Goal: Book appointment/travel/reservation

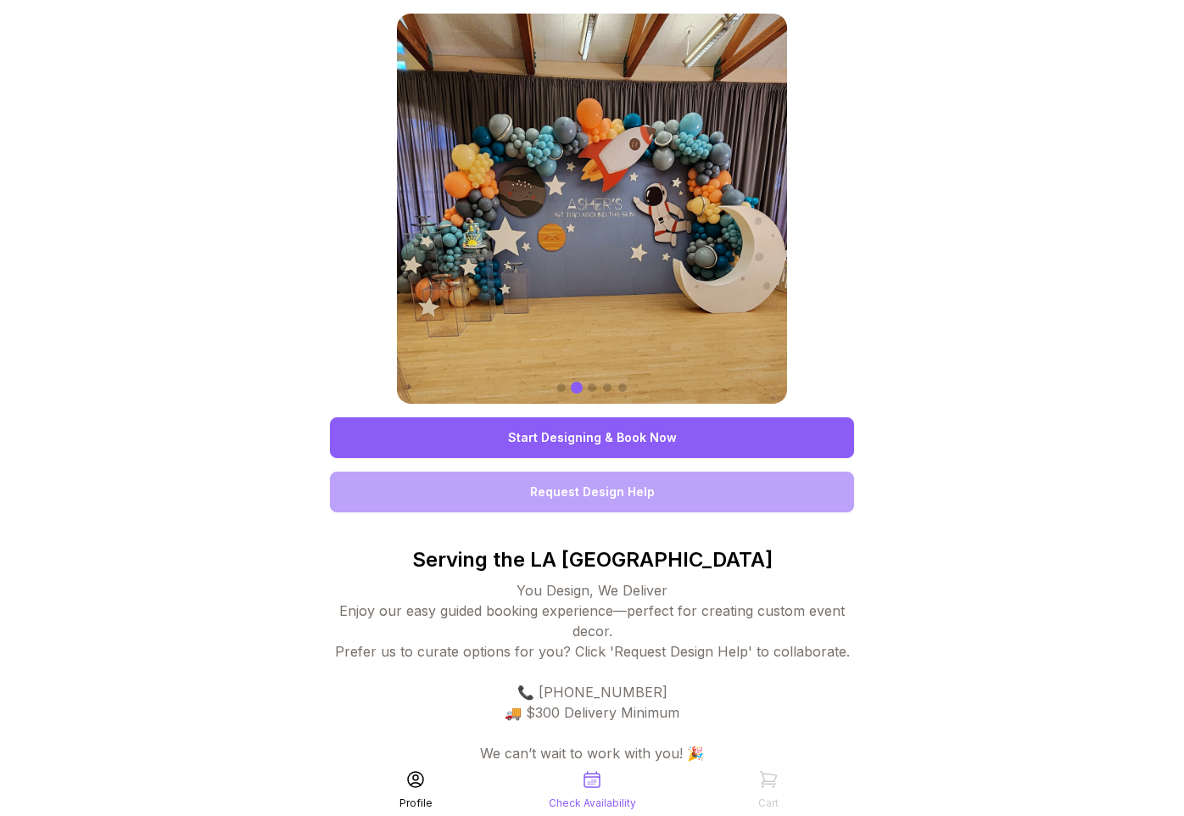
click at [555, 437] on link "Start Designing & Book Now" at bounding box center [592, 437] width 524 height 41
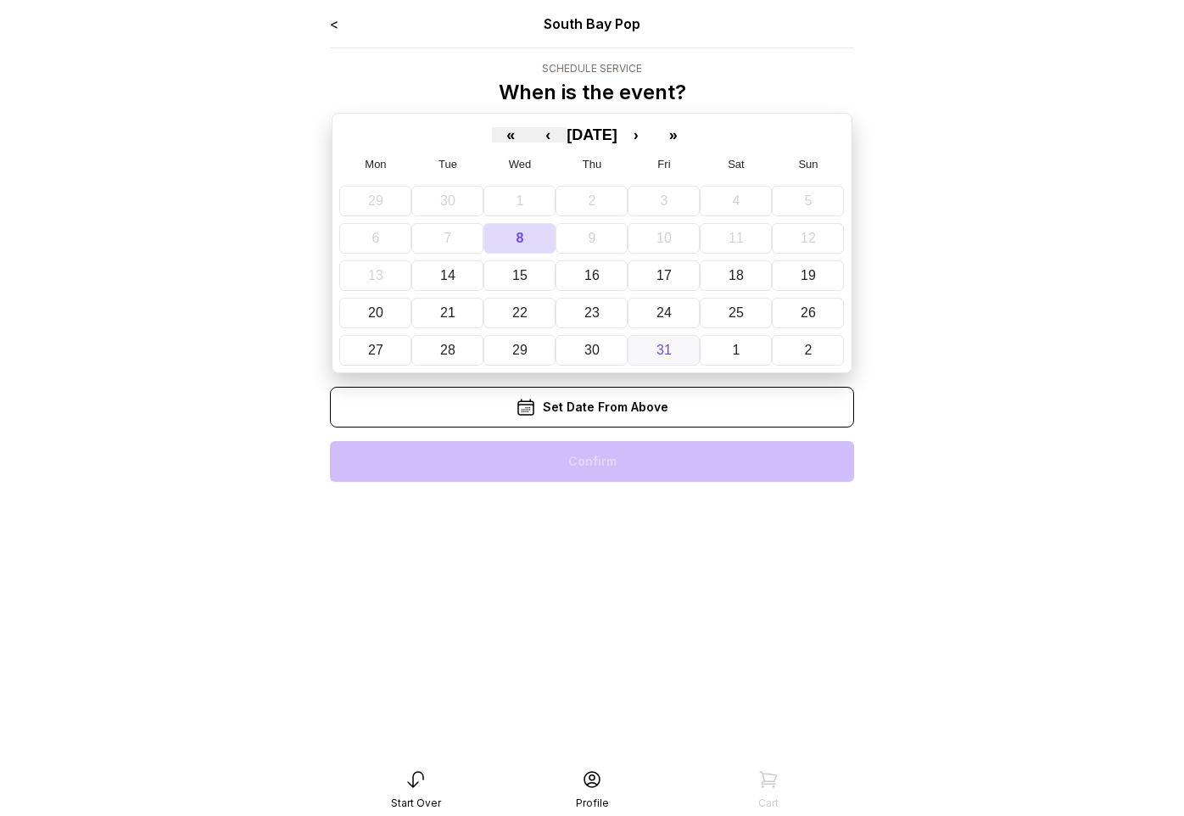
click at [663, 364] on button "31" at bounding box center [664, 350] width 72 height 31
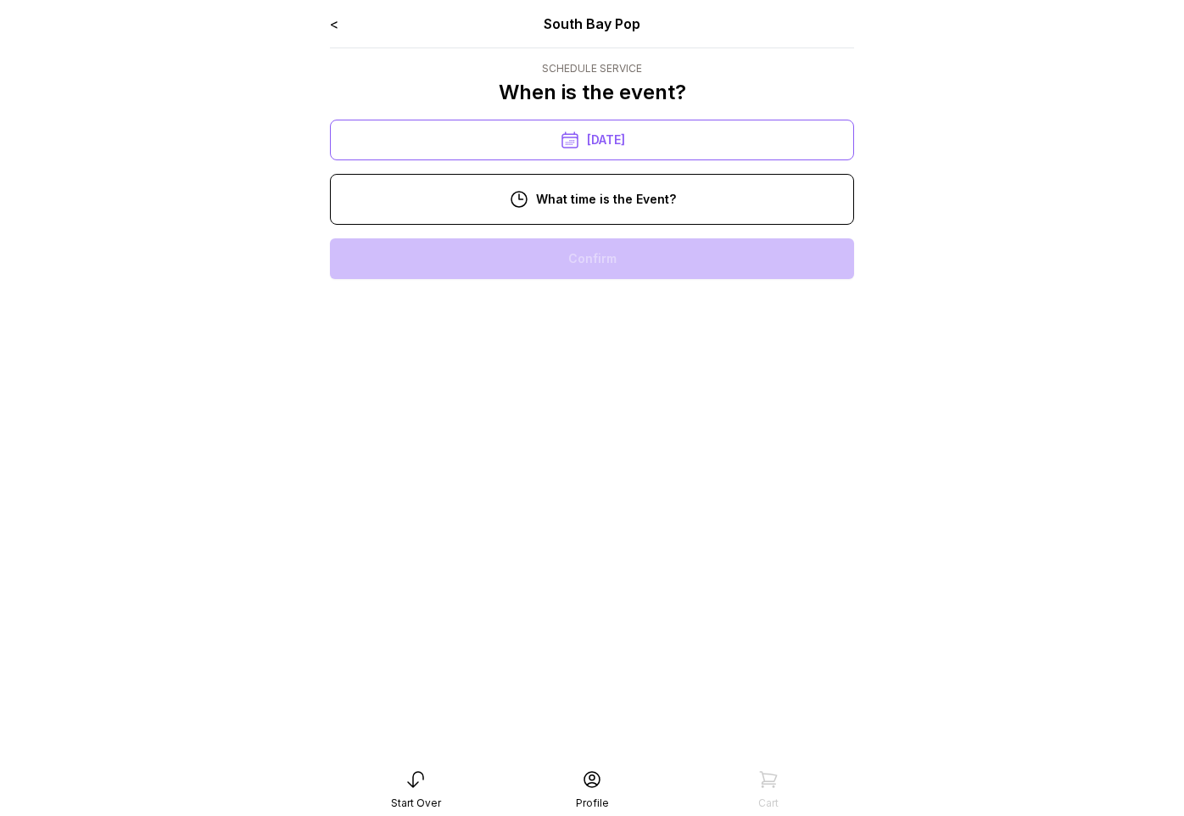
click at [566, 519] on div "3:00 pm" at bounding box center [591, 530] width 497 height 41
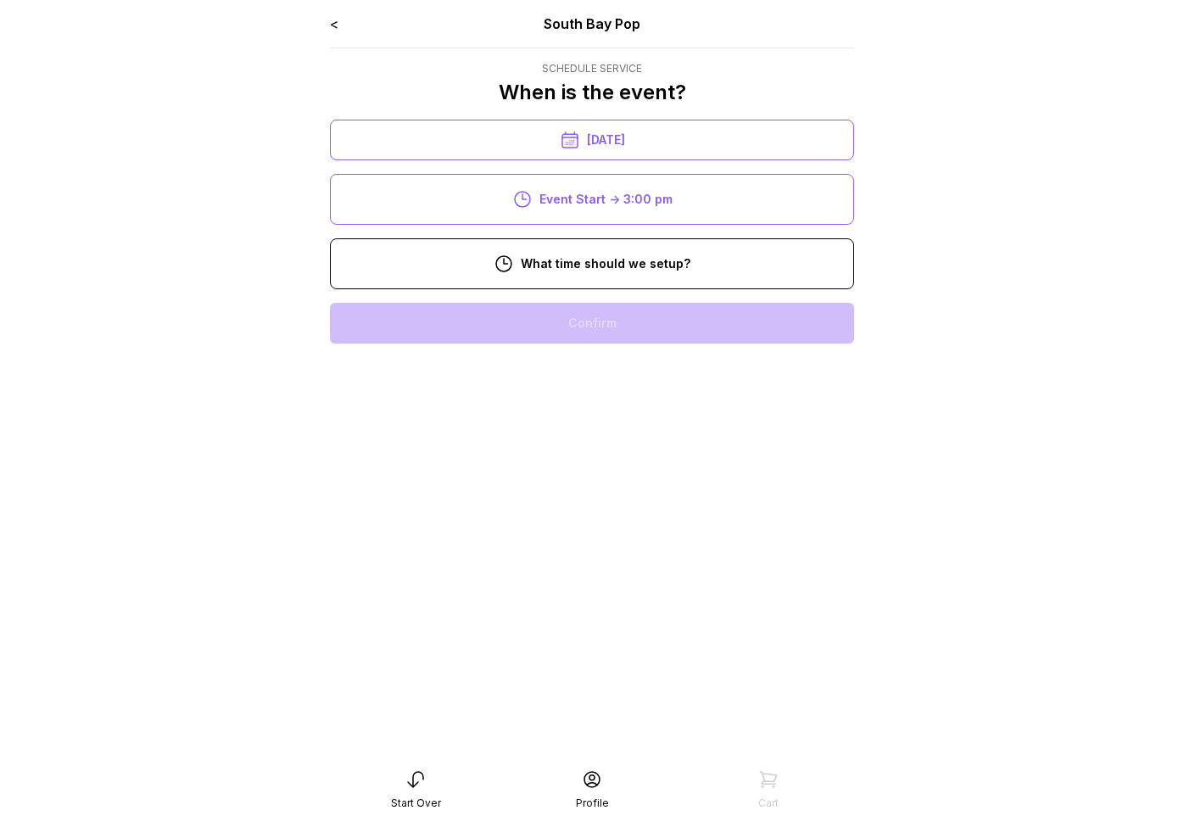
click at [589, 493] on div "11:00 am" at bounding box center [591, 486] width 497 height 41
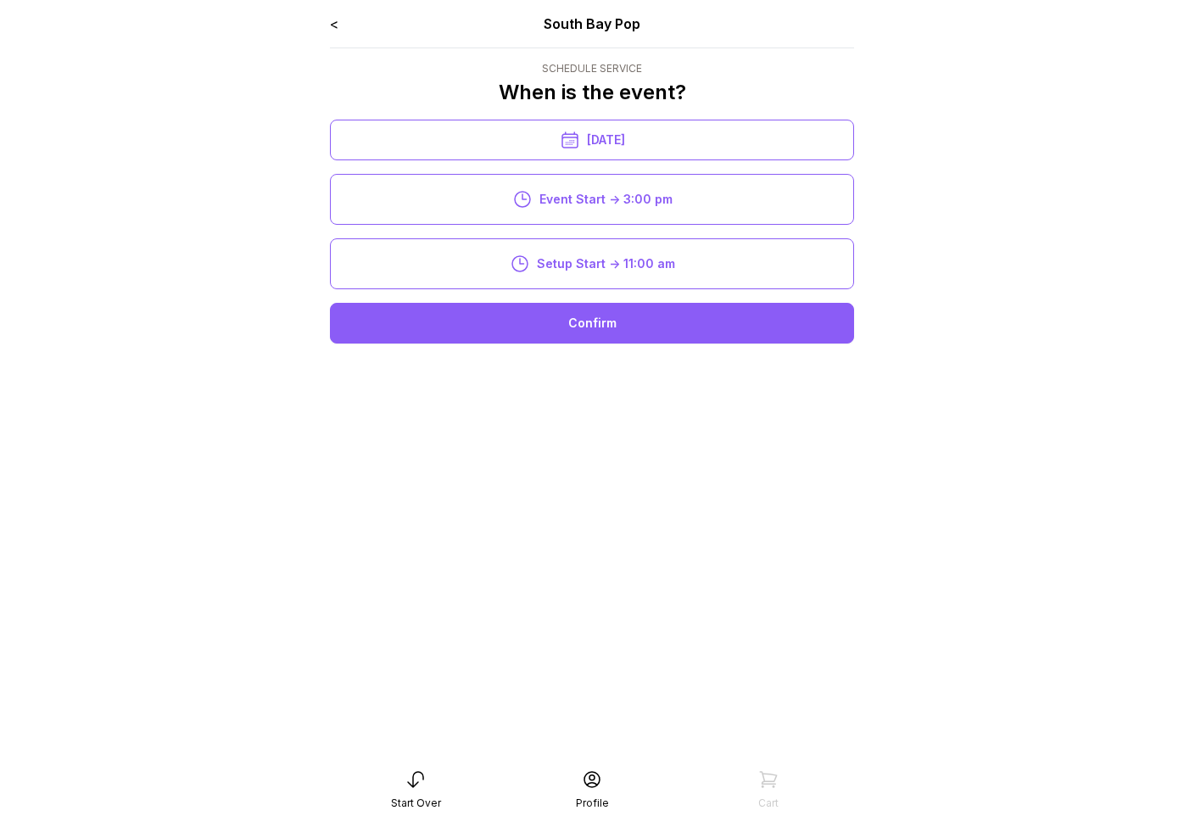
click at [598, 314] on div "Confirm" at bounding box center [592, 323] width 524 height 41
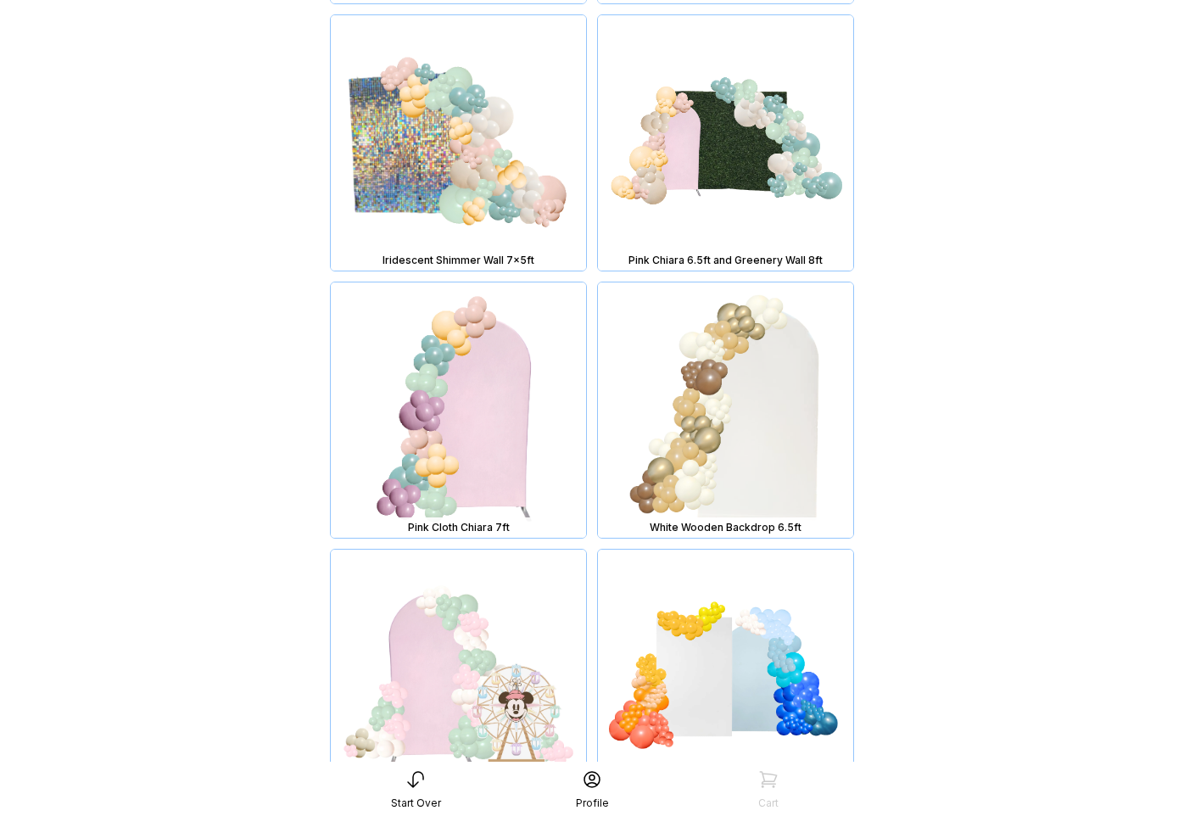
scroll to position [2590, 0]
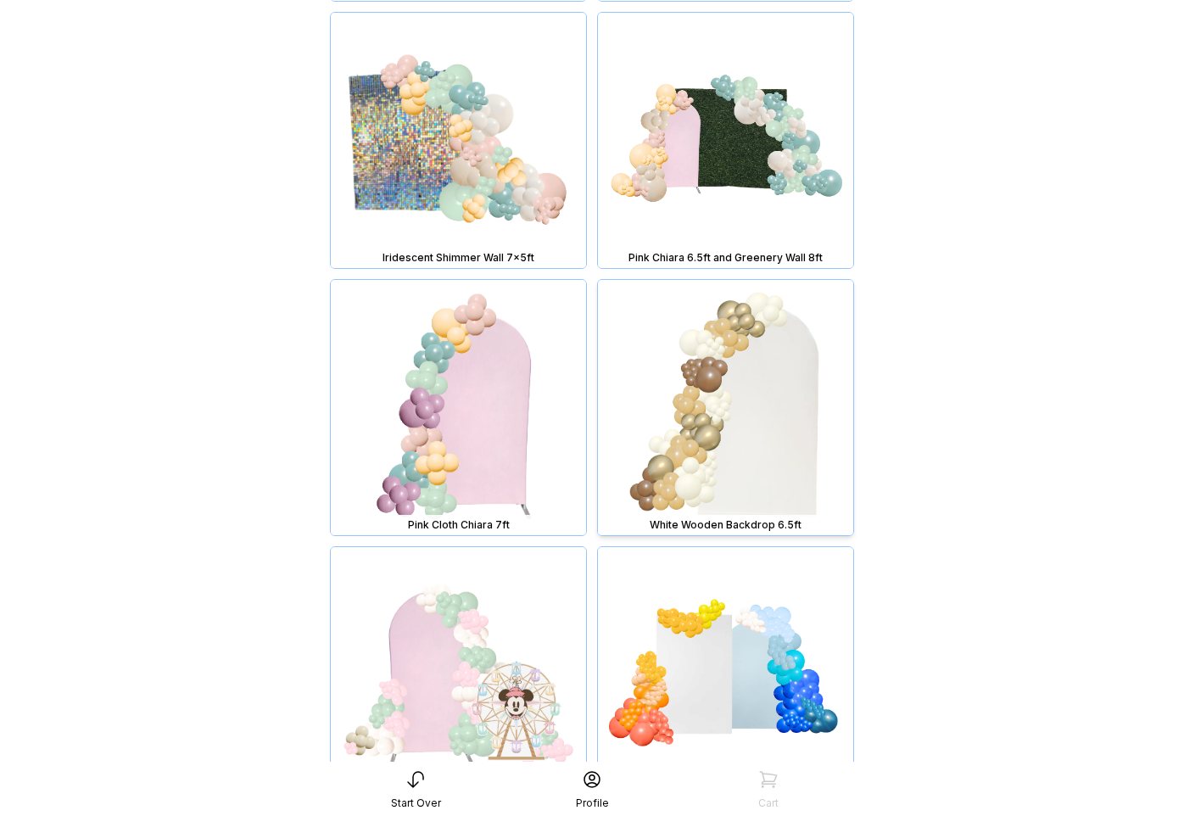
click at [700, 432] on img at bounding box center [725, 407] width 255 height 255
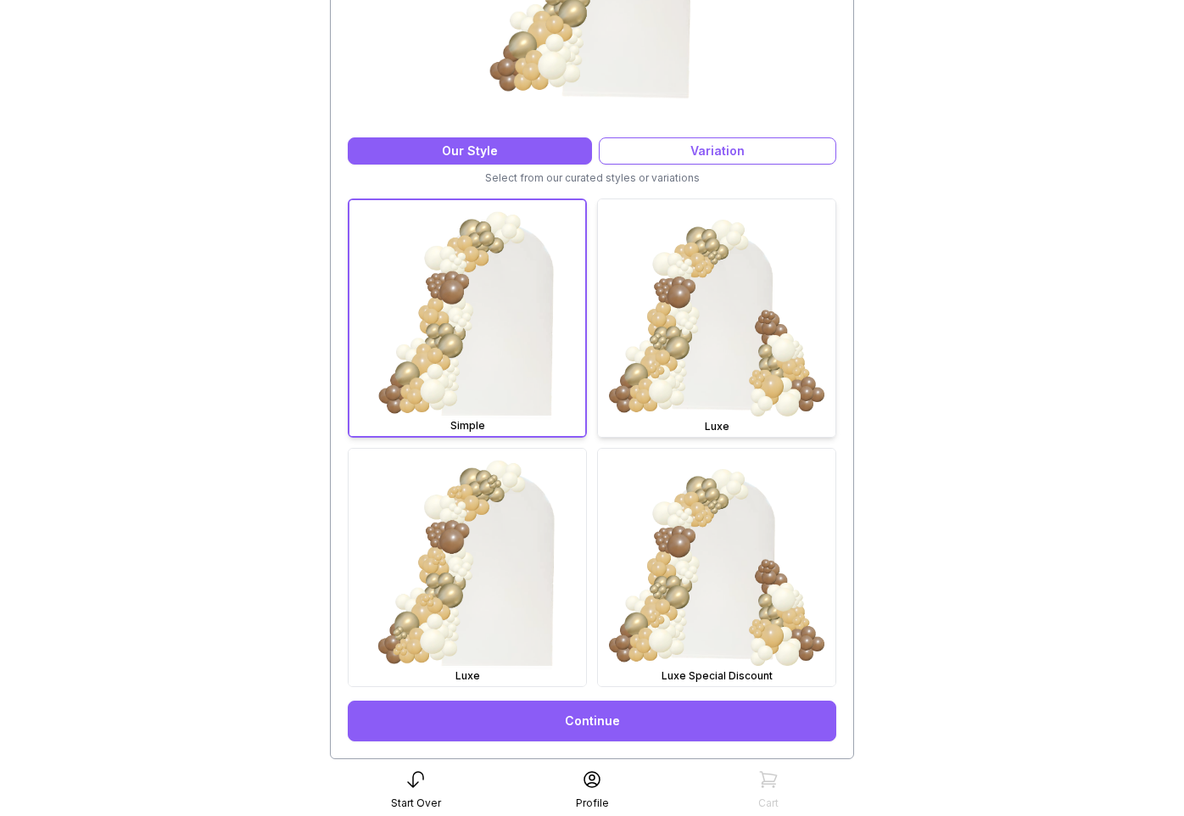
scroll to position [332, 0]
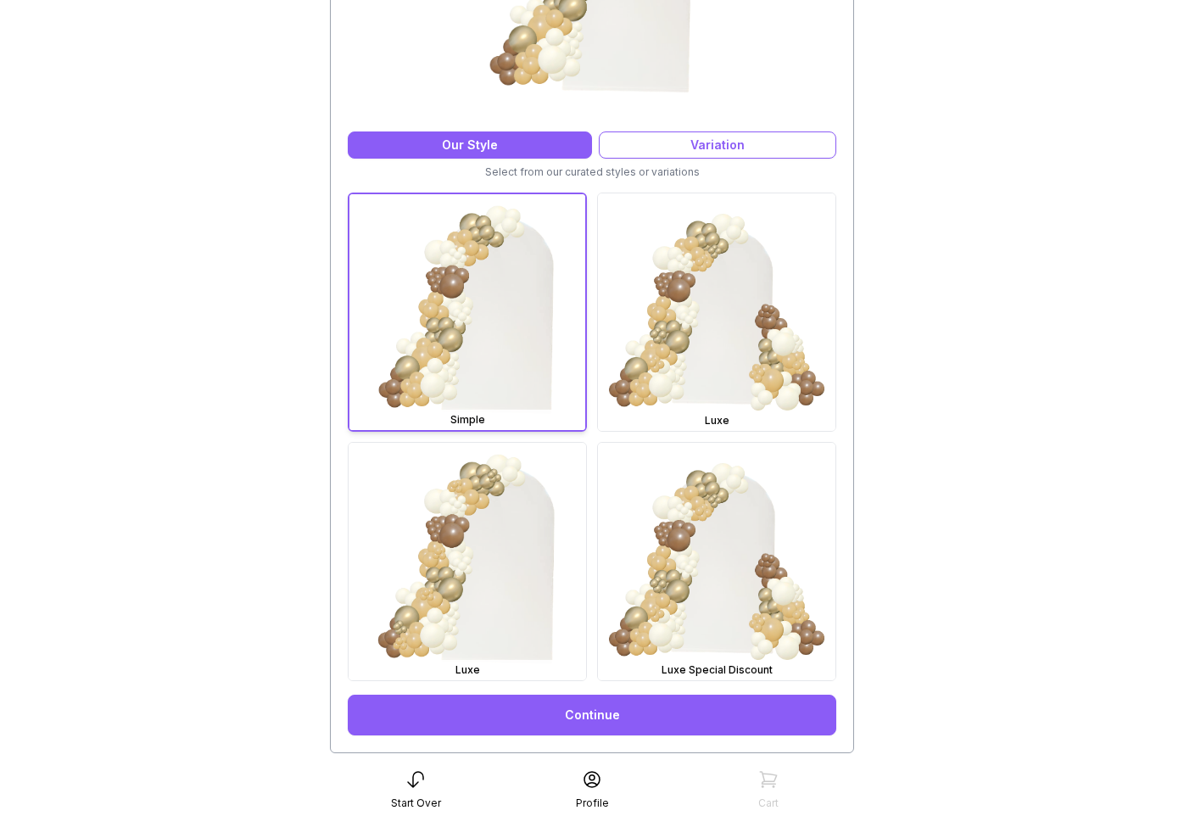
click at [635, 701] on link "Continue" at bounding box center [592, 715] width 488 height 41
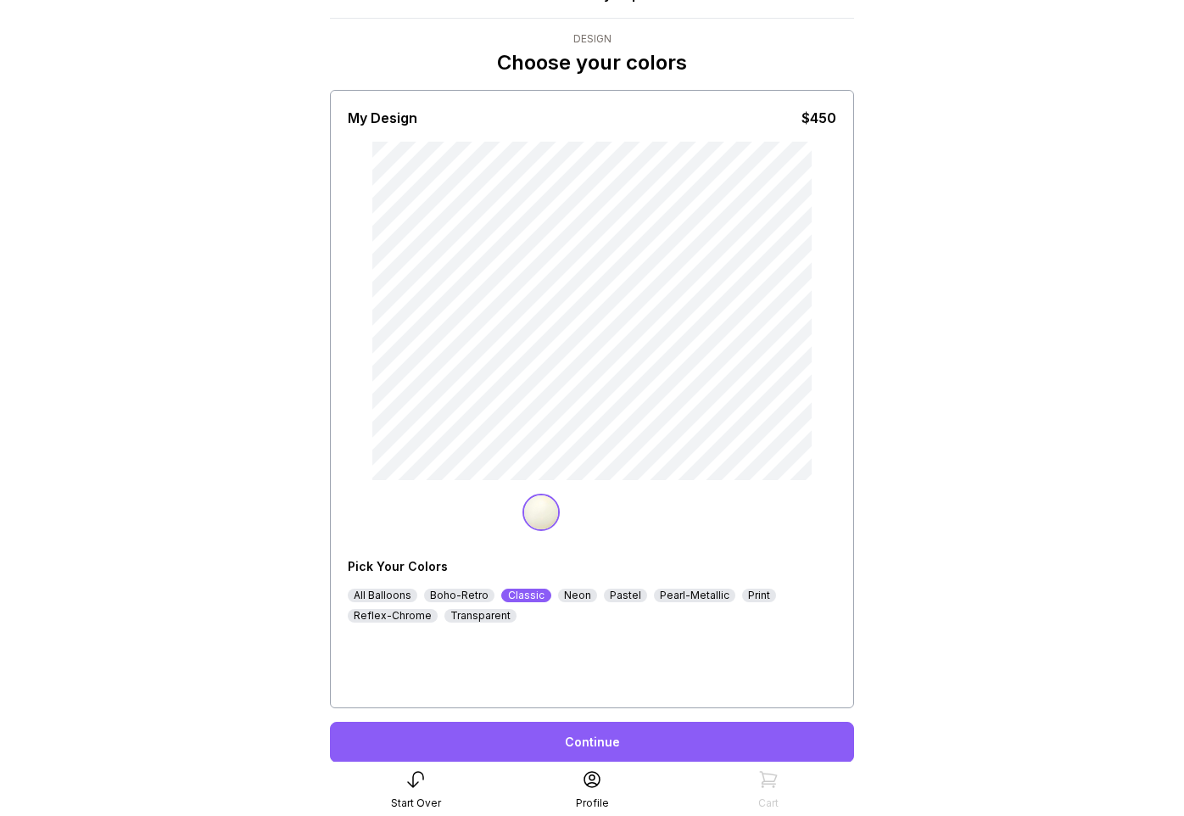
scroll to position [88, 0]
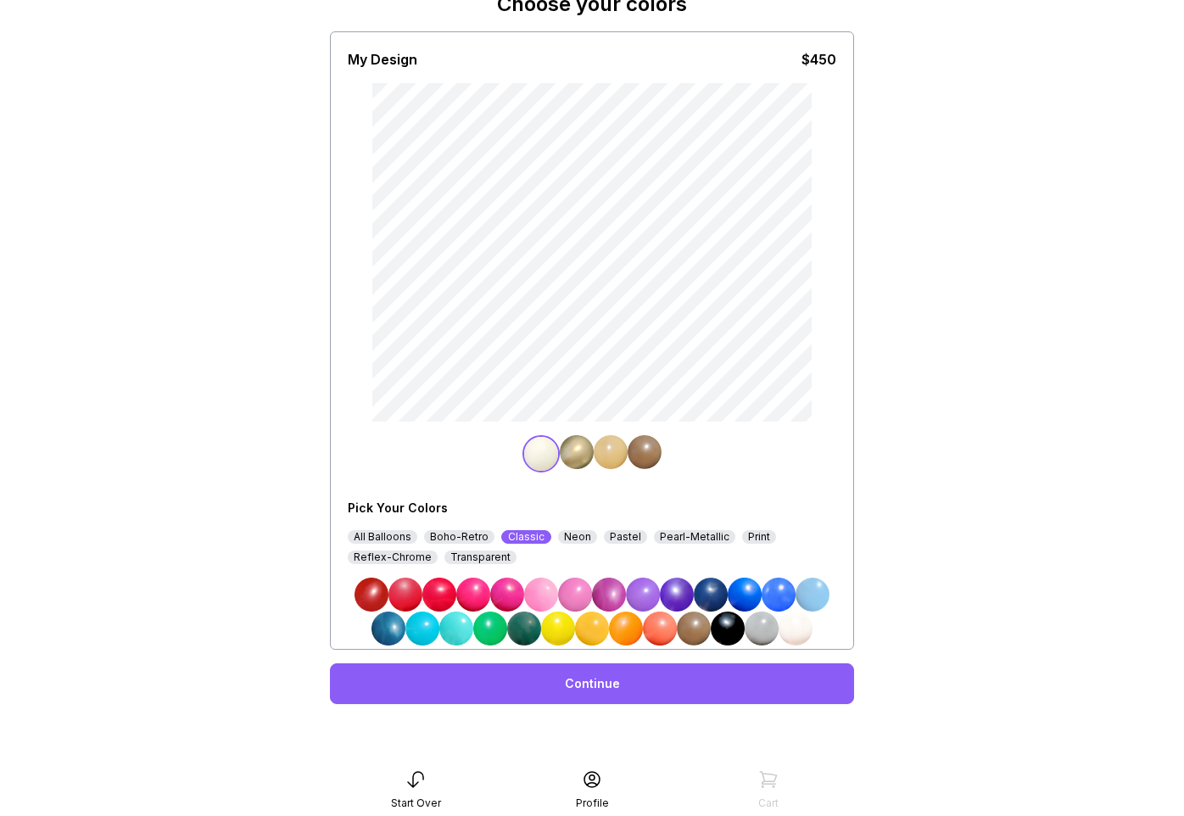
click at [633, 675] on div "Continue" at bounding box center [592, 683] width 524 height 41
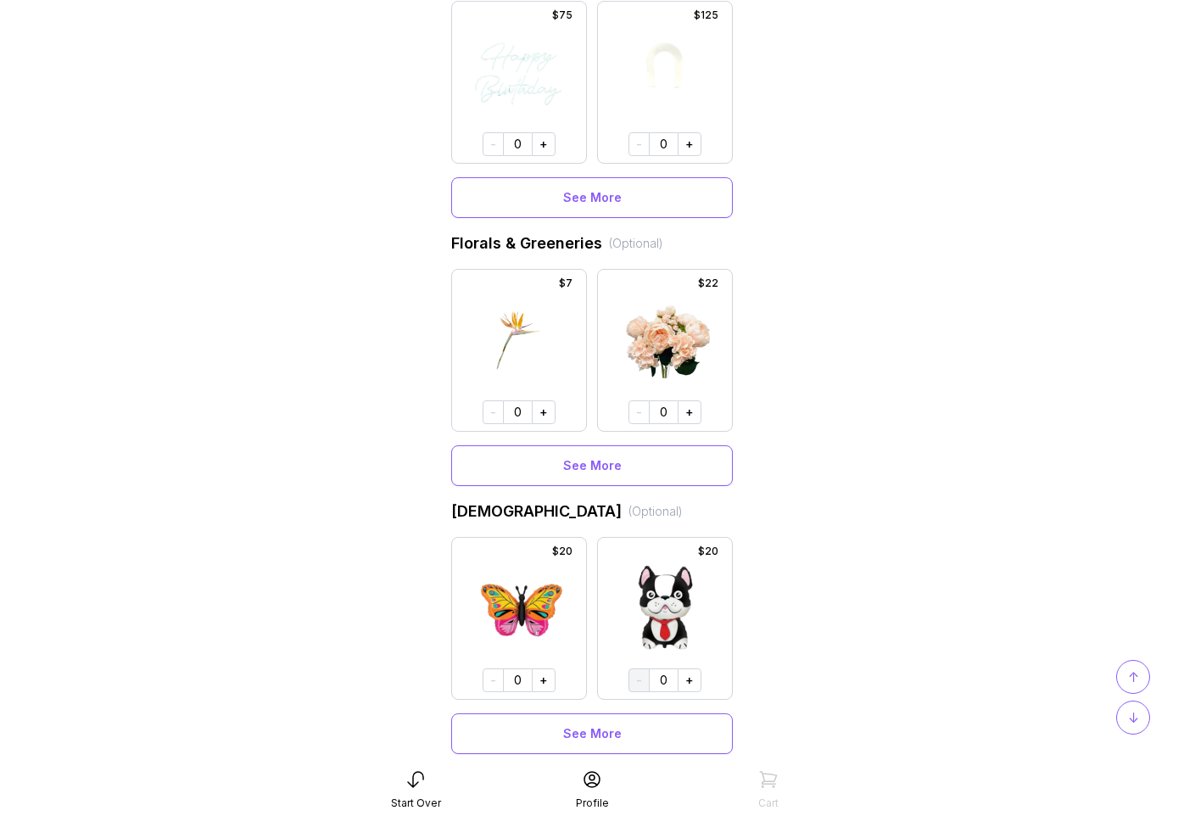
scroll to position [947, 0]
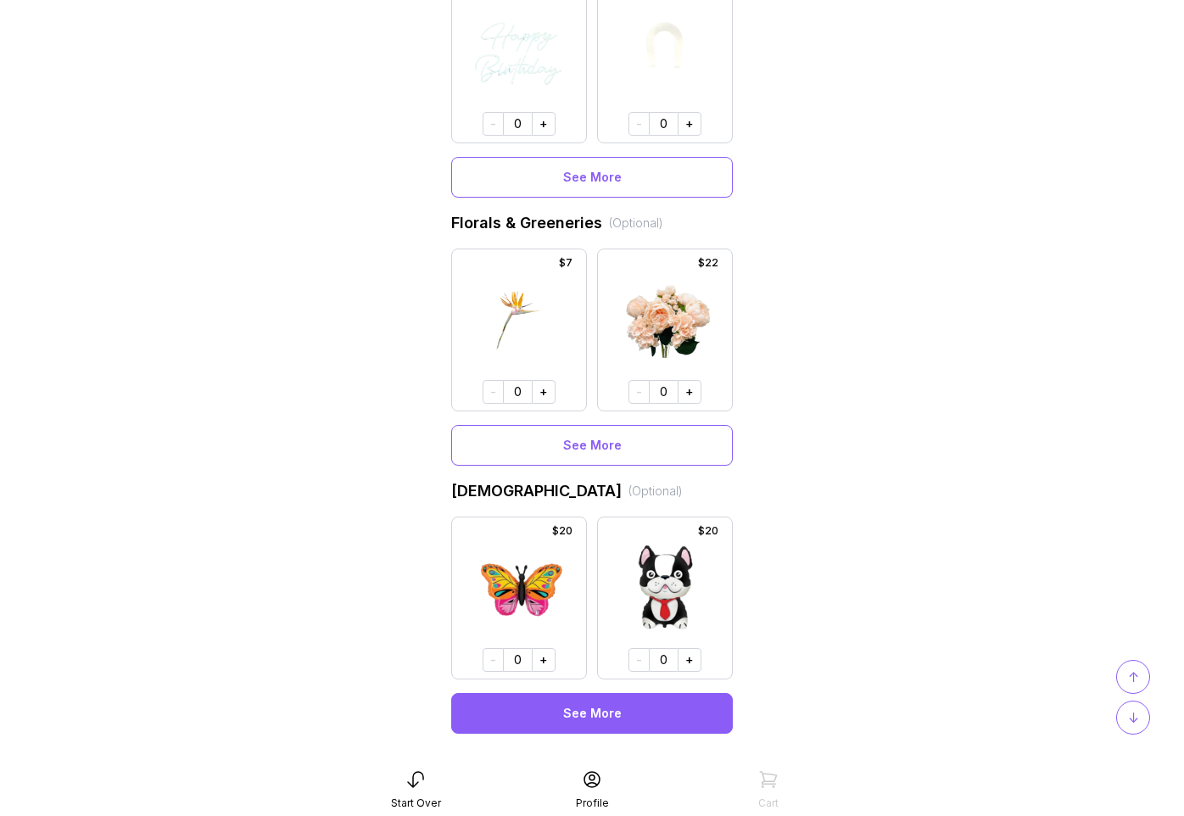
click at [631, 719] on button "See More" at bounding box center [592, 713] width 282 height 41
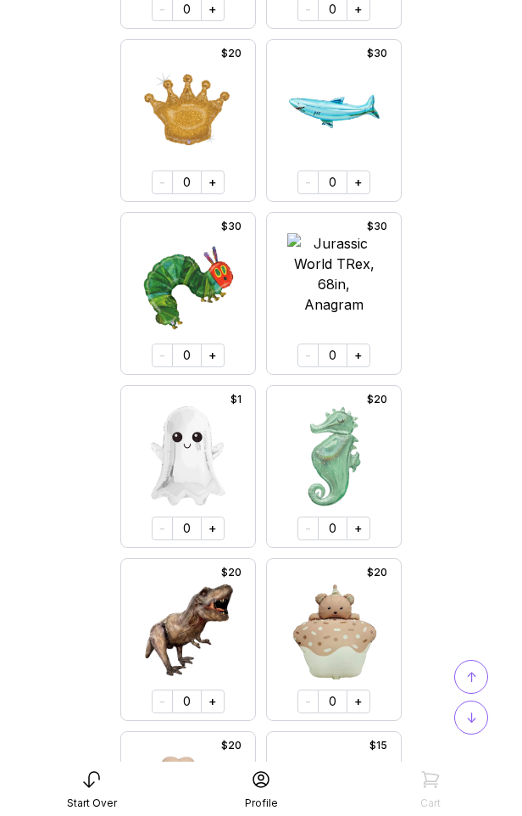
scroll to position [12819, 0]
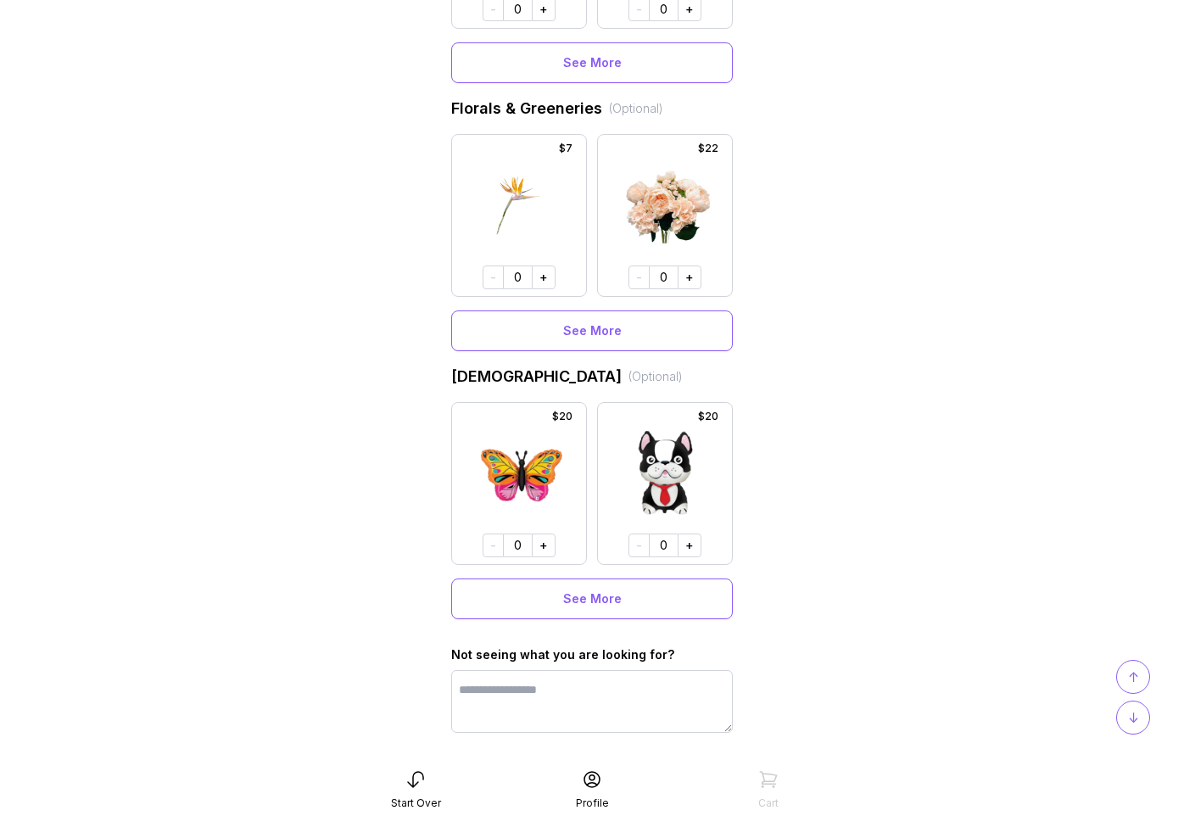
scroll to position [1080, 0]
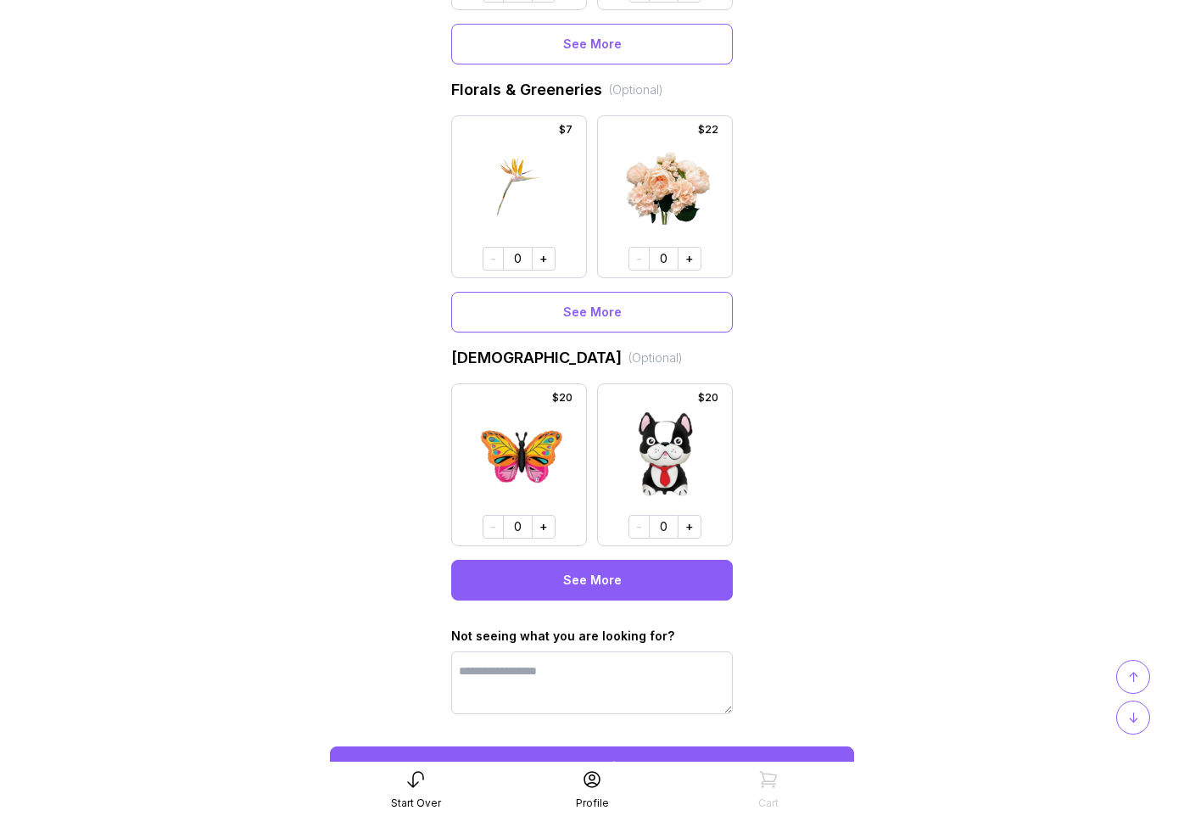
click at [522, 585] on button "See More" at bounding box center [592, 580] width 282 height 41
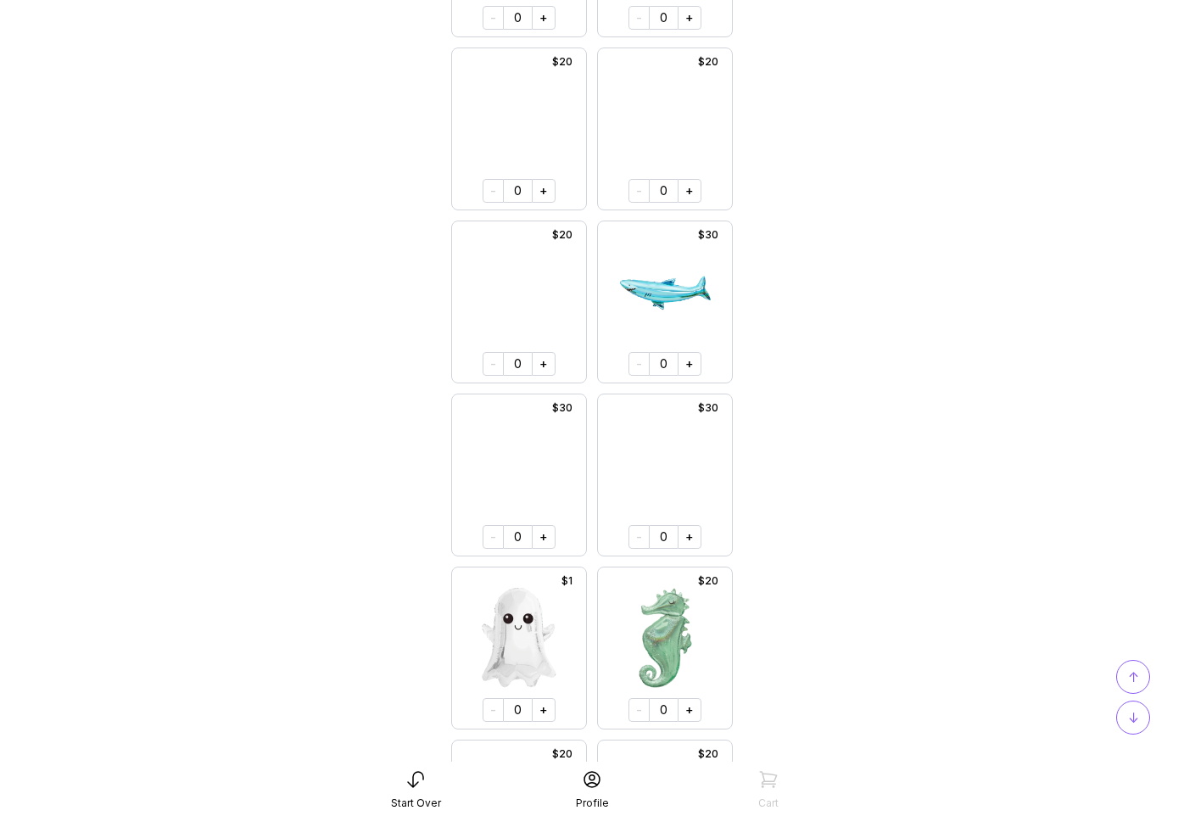
scroll to position [12655, 0]
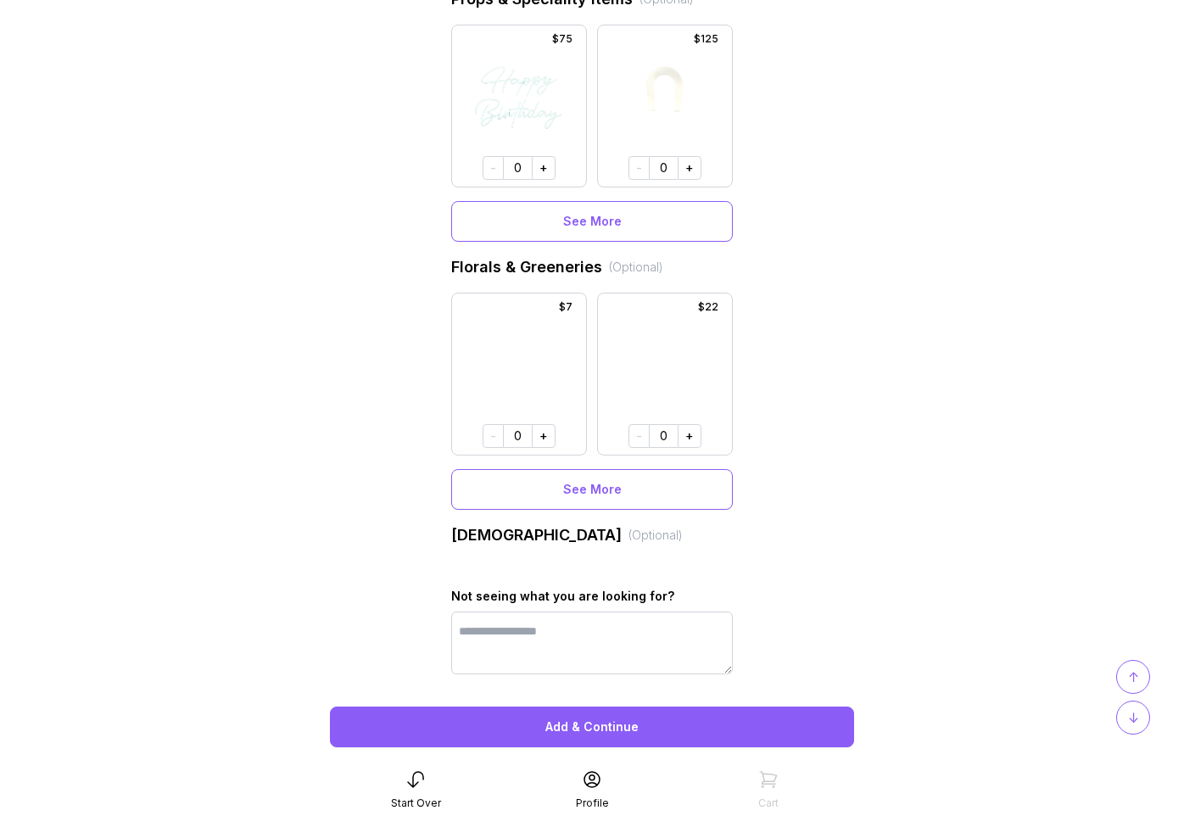
scroll to position [1150, 0]
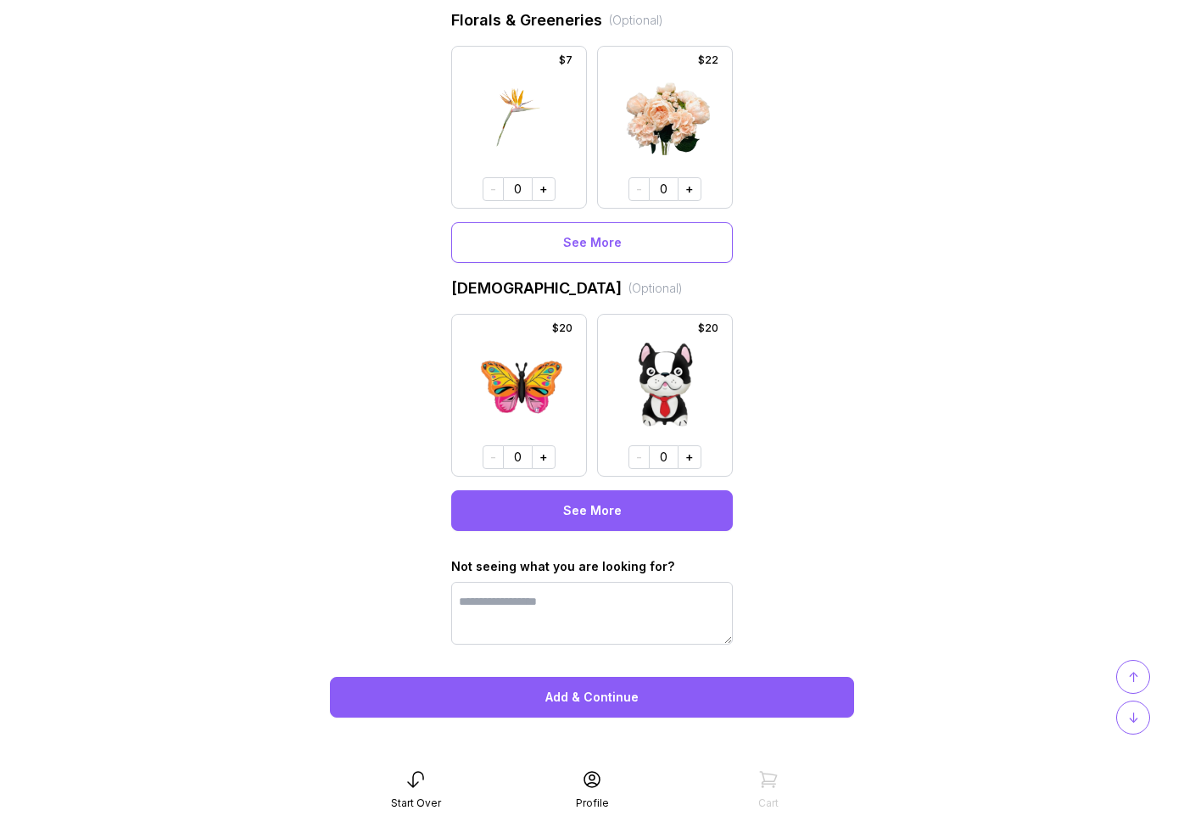
click at [559, 512] on button "See More" at bounding box center [592, 510] width 282 height 41
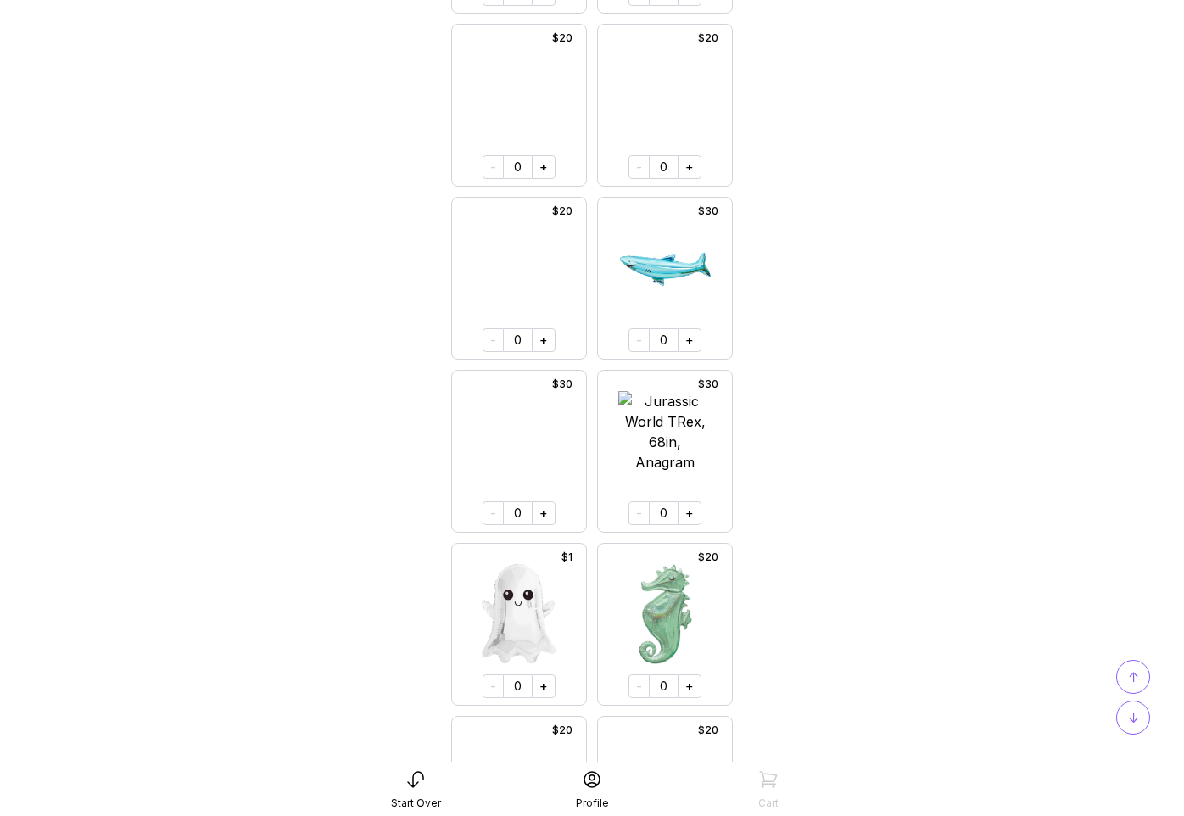
scroll to position [12743, 0]
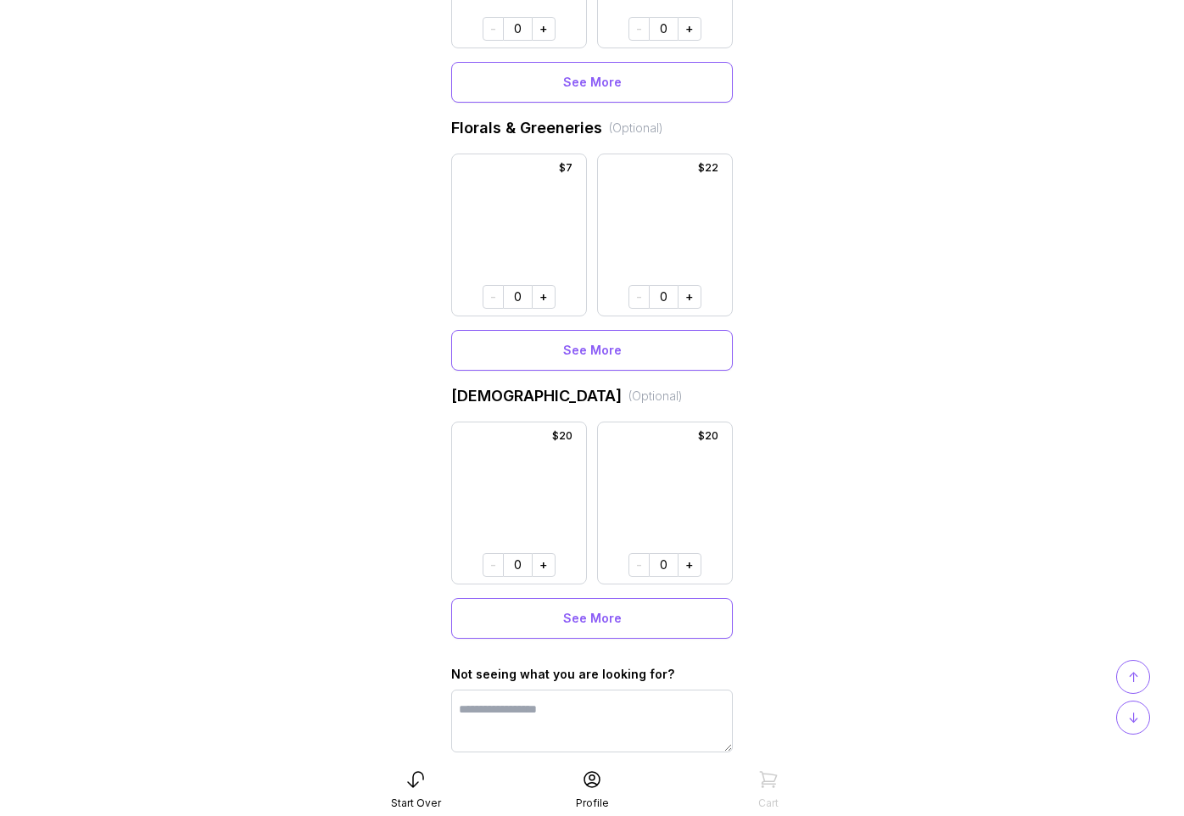
scroll to position [1150, 0]
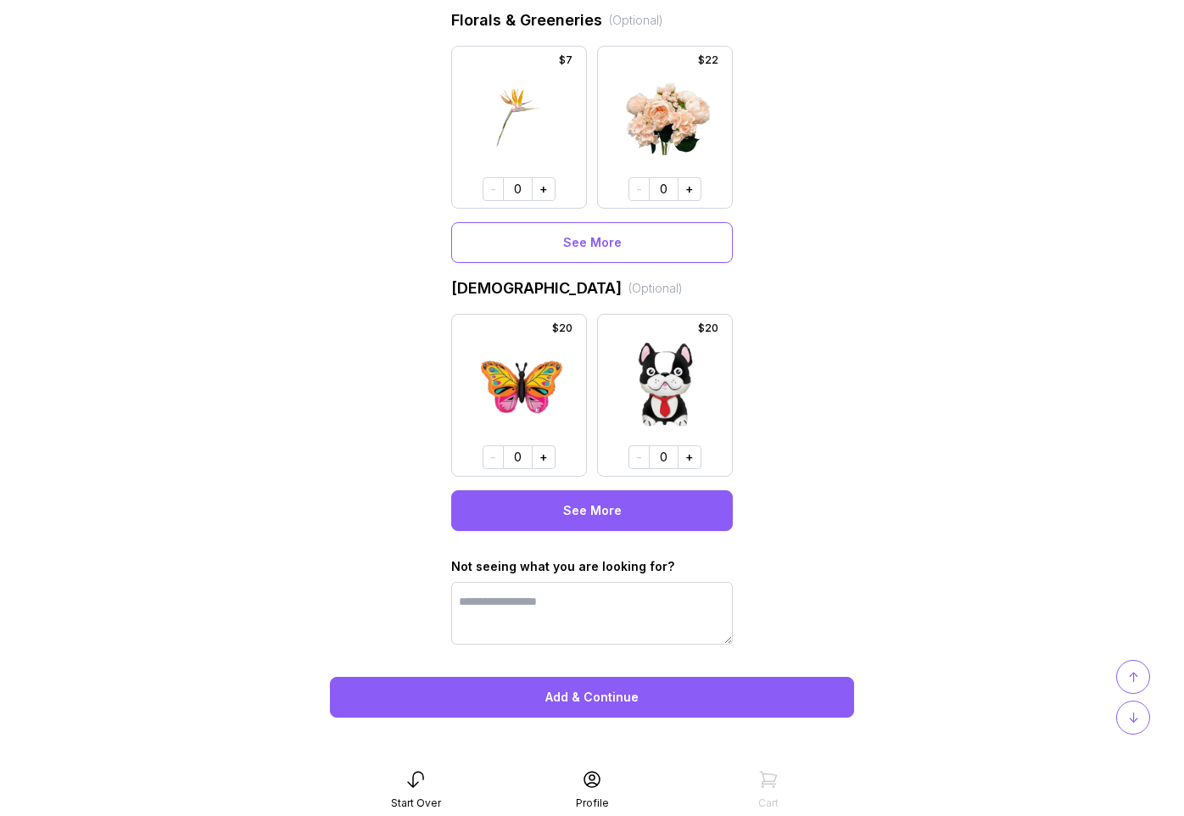
click at [534, 497] on button "See More" at bounding box center [592, 510] width 282 height 41
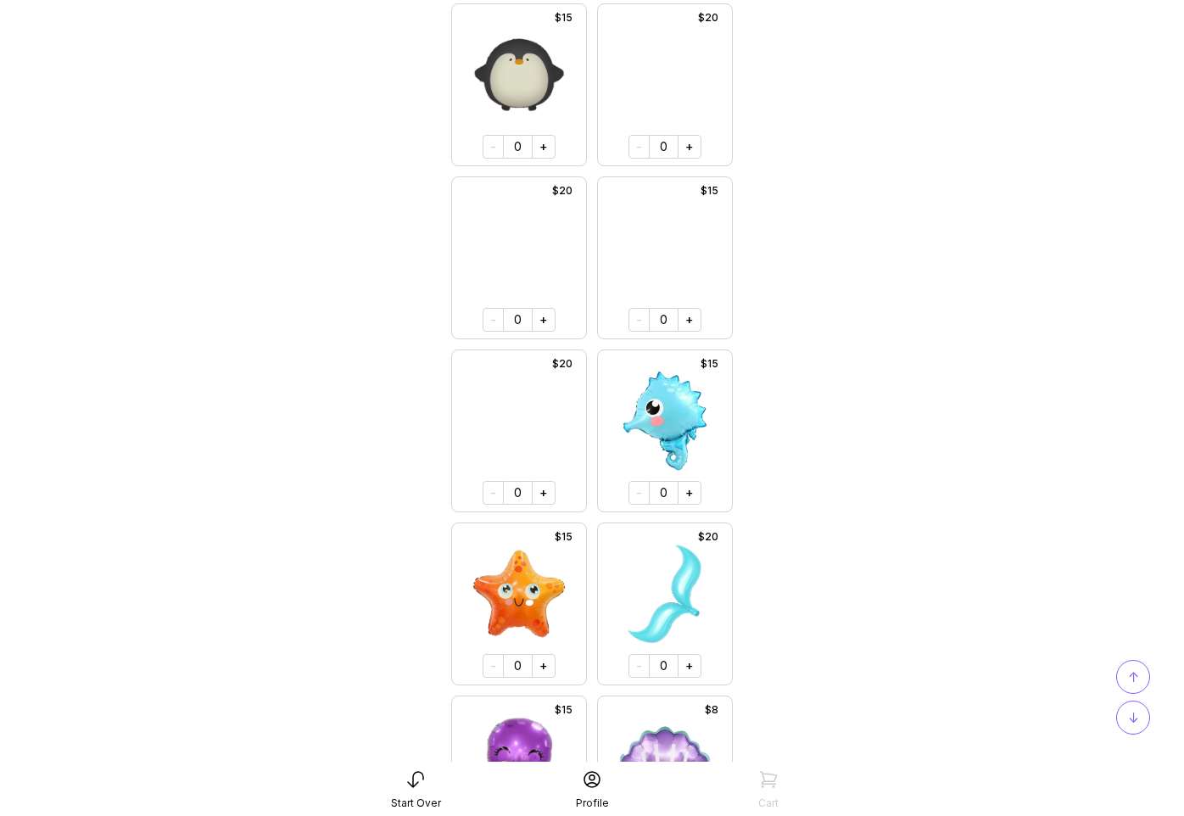
scroll to position [13947, 0]
